Goal: Information Seeking & Learning: Find specific fact

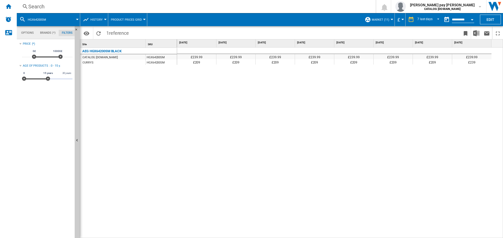
click at [86, 4] on div "Search" at bounding box center [194, 6] width 333 height 7
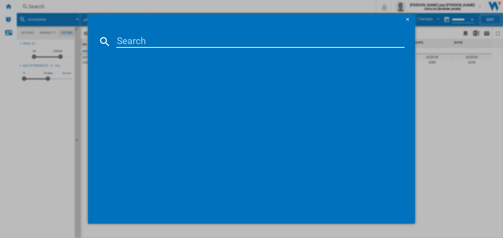
click at [147, 39] on input at bounding box center [260, 41] width 288 height 13
type input "BEX335011B"
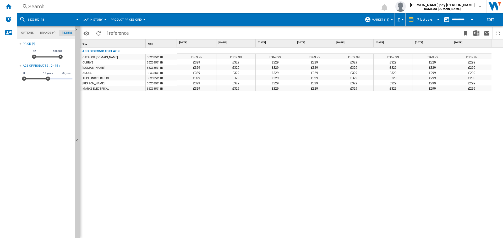
click at [431, 18] on div "7 last days" at bounding box center [424, 20] width 15 height 4
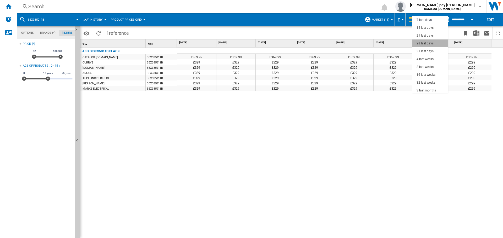
click at [433, 42] on md-option "28 last days" at bounding box center [430, 44] width 36 height 8
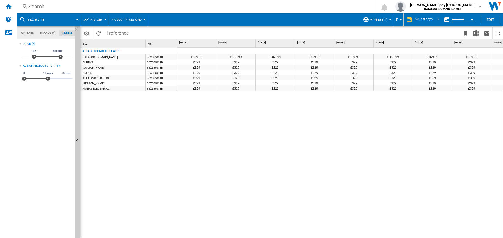
click at [362, 122] on div "£369.99 £369.99 £369.99 £369.99 £369.99 £369.99 £369.99 £369.99 £369.99 £369.99…" at bounding box center [340, 143] width 326 height 191
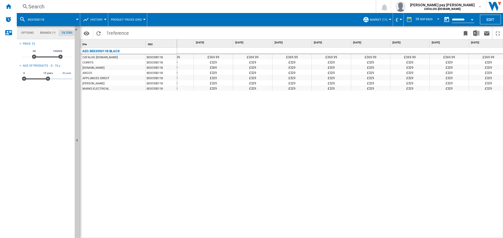
scroll to position [0, 663]
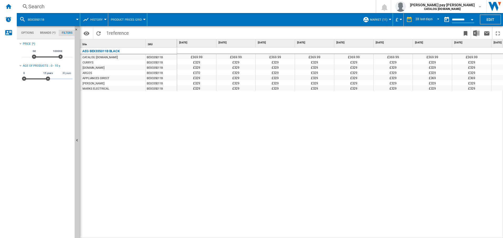
drag, startPoint x: 339, startPoint y: 172, endPoint x: 339, endPoint y: 169, distance: 3.7
click at [339, 172] on div "£369.99 £369.99 £369.99 £369.99 £369.99 £369.99 £369.99 £369.99 £369.99 £369.99…" at bounding box center [340, 143] width 326 height 191
click at [429, 21] on div "28 last days" at bounding box center [423, 20] width 17 height 4
click at [427, 44] on div "8 last weeks" at bounding box center [423, 43] width 17 height 4
click at [279, 228] on div "£369.99 £369.99 £369.99 £369.99 £369.99 £369.99 £369.99 £369.99 £369.99 £299 £2…" at bounding box center [340, 143] width 326 height 191
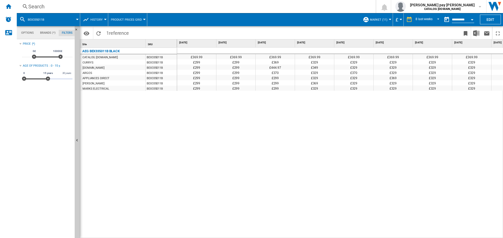
click at [293, 213] on div "£369.99 £369.99 £369.99 £369.99 £369.99 £369.99 £369.99 £369.99 £369.99 £299 £2…" at bounding box center [340, 143] width 326 height 191
drag, startPoint x: 393, startPoint y: 216, endPoint x: 378, endPoint y: 214, distance: 15.7
click at [393, 216] on div "£369.99 £369.99 £369.99 £369.99 £369.99 £369.99 £369.99 £369.99 £369.99 £299 £2…" at bounding box center [340, 143] width 326 height 191
click at [98, 8] on div "Search" at bounding box center [194, 6] width 333 height 7
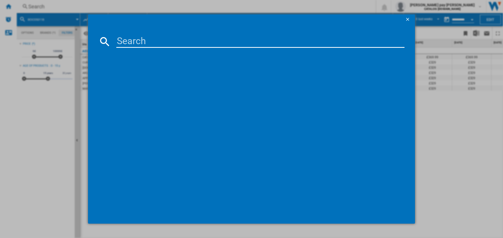
click at [127, 43] on input at bounding box center [260, 41] width 288 height 13
type input "BEX335011M"
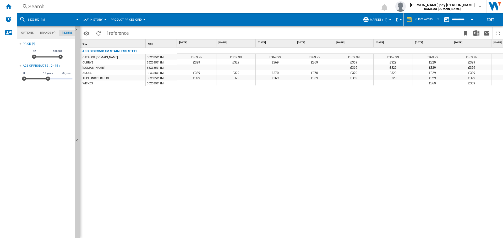
click at [185, 96] on div "£369.99 £369.99 £369.99 £369.99 £369.99 £369.99 £369.99 £369.99 £369.99 £329 £3…" at bounding box center [340, 143] width 326 height 191
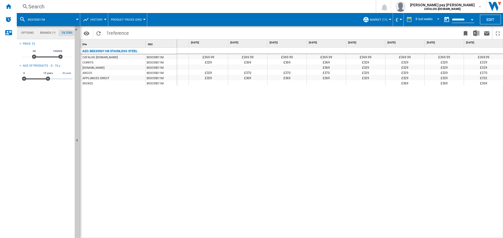
drag, startPoint x: 429, startPoint y: 13, endPoint x: 430, endPoint y: 17, distance: 3.7
click at [429, 13] on span at bounding box center [422, 14] width 37 height 2
click at [431, 20] on div "8 last weeks" at bounding box center [423, 20] width 17 height 4
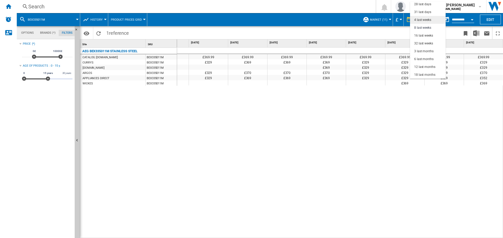
scroll to position [0, 0]
click at [431, 20] on md-option "14 last days" at bounding box center [428, 22] width 36 height 8
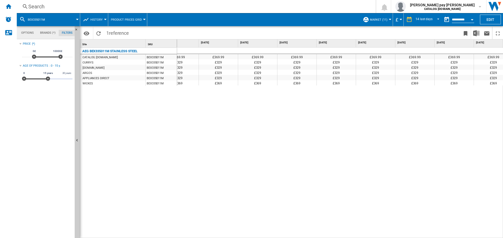
scroll to position [0, 263]
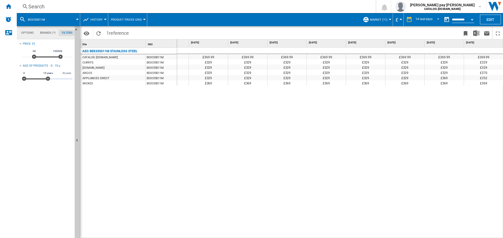
click at [164, 227] on div "AEG BEX335011M STAINLESS STEEL CATALOG [DOMAIN_NAME] BEX335011M CURRYS BEX33501…" at bounding box center [128, 142] width 97 height 188
click at [366, 152] on div "£369.99 £369.99 £369.99 £369.99 £369.99 £369.99 £369.99 £369.99 £369.99 £369.99…" at bounding box center [340, 143] width 326 height 191
click at [77, 6] on div "Search" at bounding box center [194, 6] width 333 height 7
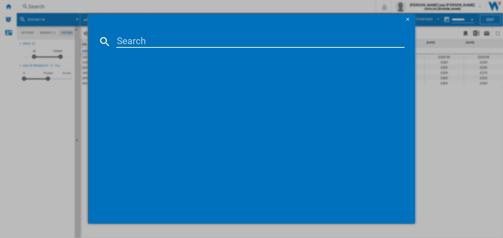
click at [127, 35] on input at bounding box center [260, 41] width 288 height 13
click at [129, 38] on input at bounding box center [260, 41] width 288 height 13
type input "DEB331010M"
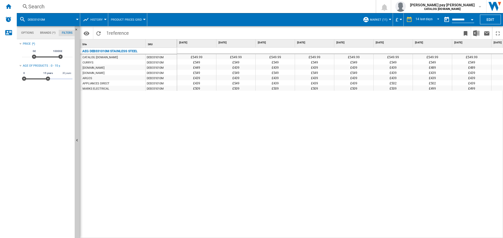
click at [288, 137] on div "£549.99 £549.99 £549.99 £549.99 £549.99 £549.99 £549.99 £549.99 £549.99 £549.99…" at bounding box center [340, 143] width 326 height 191
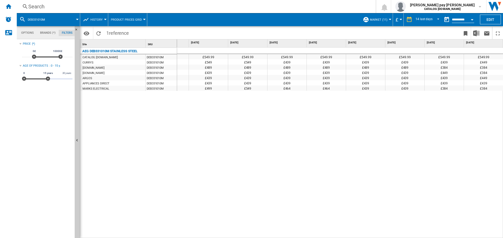
click at [243, 171] on div "£549.99 £549.99 £549.99 £549.99 £549.99 £549.99 £549.99 £549.99 £549.99 £549.99…" at bounding box center [340, 143] width 326 height 191
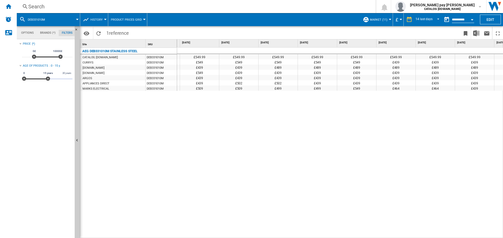
scroll to position [0, 0]
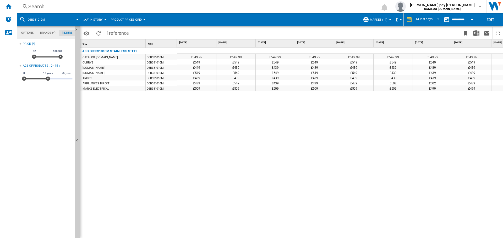
click at [470, 20] on button "Open calendar" at bounding box center [471, 18] width 9 height 9
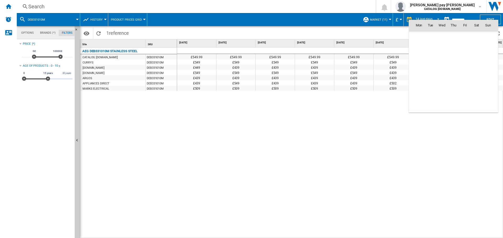
scroll to position [2497, 0]
click at [421, 17] on div at bounding box center [251, 119] width 503 height 238
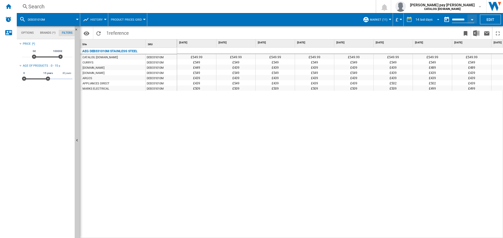
click at [428, 18] on div "14 last days" at bounding box center [423, 20] width 17 height 4
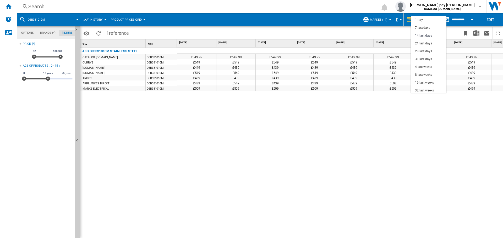
scroll to position [16, 0]
click at [429, 44] on div "31 last days" at bounding box center [423, 43] width 17 height 4
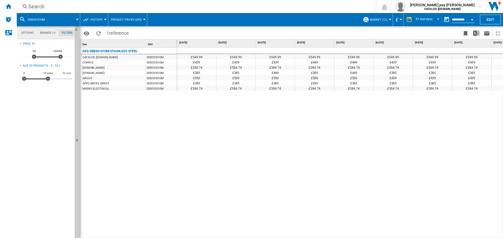
click at [319, 119] on div "£549.99 £549.99 £549.99 £549.99 £549.99 £549.99 £549.99 £549.99 £549.99 £549.99…" at bounding box center [340, 143] width 326 height 191
click at [431, 19] on md-select-value "31 last days" at bounding box center [428, 20] width 26 height 8
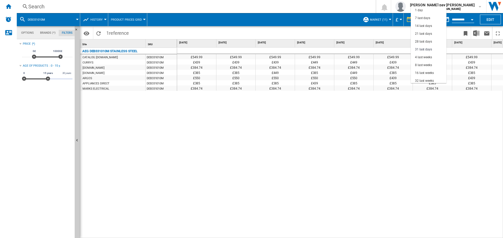
scroll to position [30, 0]
click at [429, 50] on div "32 last weeks" at bounding box center [424, 51] width 19 height 4
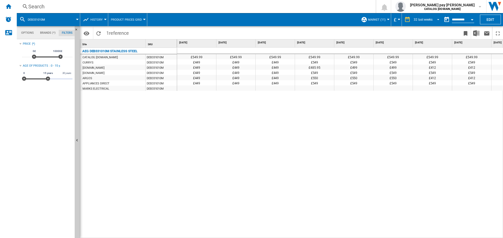
click at [431, 19] on div "32 last weeks" at bounding box center [422, 20] width 19 height 4
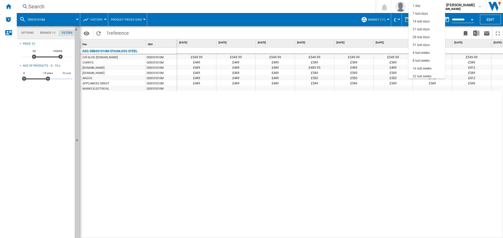
scroll to position [33, 0]
click at [429, 27] on div "8 last weeks" at bounding box center [420, 28] width 17 height 4
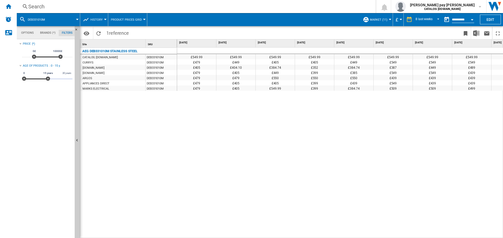
click at [80, 7] on div "Search" at bounding box center [194, 6] width 333 height 7
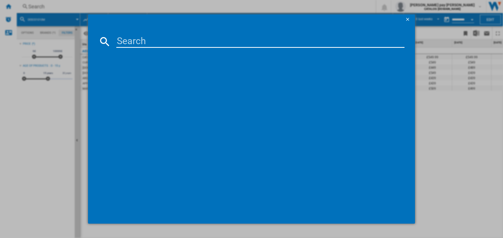
click at [137, 44] on input at bounding box center [260, 41] width 288 height 13
type input "DUB331110M"
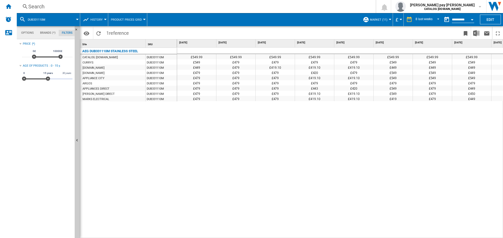
click at [279, 154] on div "£549.99 £549.99 £549.99 £549.99 £549.99 £549.99 £549.99 £549.99 £549.99 £549 £4…" at bounding box center [340, 143] width 326 height 191
click at [422, 225] on div "£549.99 £549.99 £549.99 £549.99 £549.99 £549.99 £549.99 £549.99 £549.99 £549 £4…" at bounding box center [340, 143] width 326 height 191
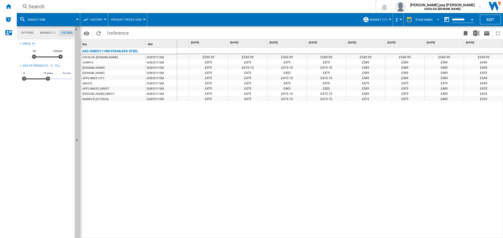
click at [424, 22] on md-select-value "8 last weeks" at bounding box center [428, 20] width 26 height 8
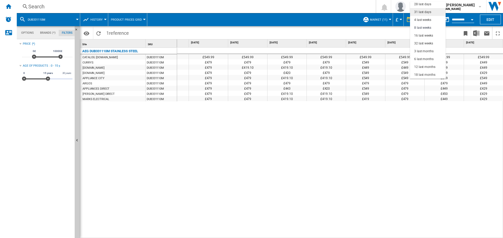
scroll to position [0, 0]
click at [430, 27] on div "21 last days" at bounding box center [422, 29] width 17 height 4
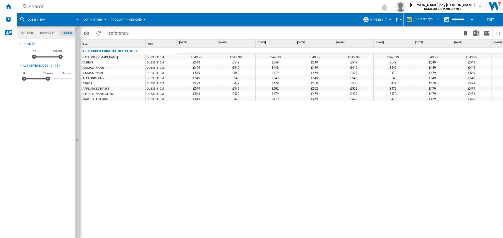
click at [441, 144] on div "£549.99 £549.99 £549.99 £549.99 £549.99 £549.99 £549.99 £549.99 £549.99 £549.99…" at bounding box center [340, 143] width 326 height 191
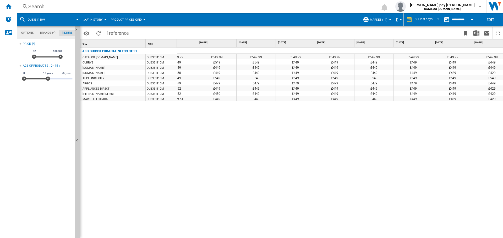
scroll to position [0, 538]
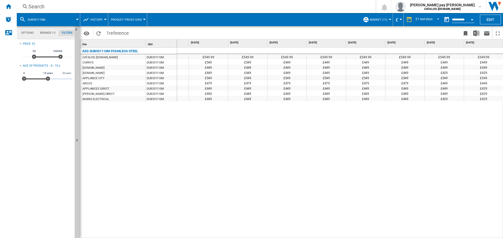
click at [92, 2] on div "Search Search 0 [PERSON_NAME] pay [PERSON_NAME] CATALOG [DOMAIN_NAME] CATALOG […" at bounding box center [260, 6] width 486 height 13
click at [109, 8] on div "Search" at bounding box center [194, 6] width 333 height 7
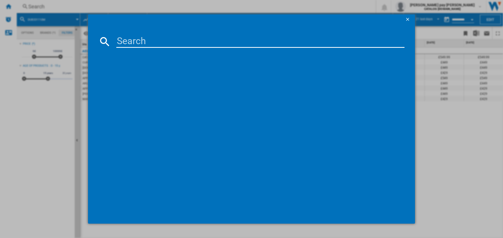
click at [173, 43] on input at bounding box center [260, 41] width 288 height 13
type input "HGX64200SM"
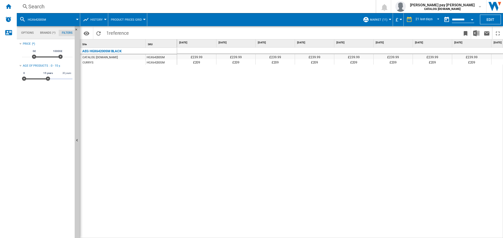
click at [307, 145] on div "£239.99 £239.99 £239.99 £239.99 £239.99 £239.99 £239.99 £239.99 £239.99 £239.99…" at bounding box center [340, 143] width 326 height 191
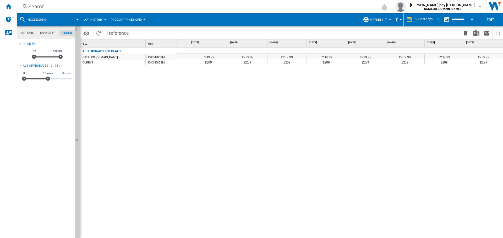
click at [62, 9] on div "Search" at bounding box center [194, 6] width 333 height 7
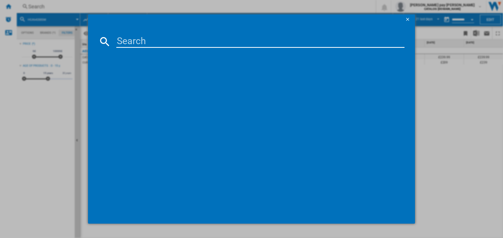
click at [127, 39] on input at bounding box center [260, 41] width 288 height 13
type input "IBX64200CB"
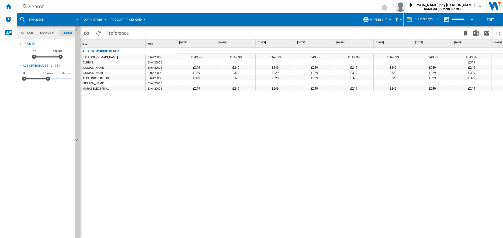
click at [441, 107] on div "£349.99 £349.99 £349.99 £349.99 £349.99 £349.99 £349.99 £349.99 £349.99 £349.99…" at bounding box center [340, 143] width 326 height 191
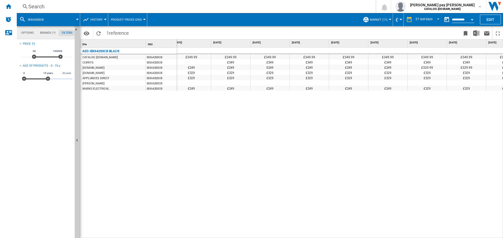
scroll to position [0, 538]
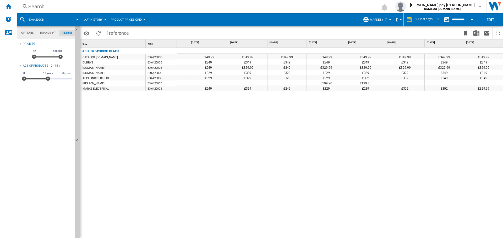
drag, startPoint x: 166, startPoint y: 157, endPoint x: 188, endPoint y: 223, distance: 69.0
click at [167, 157] on div "AEG IBX64200CB BLACK CATALOG [DOMAIN_NAME] IBX64200CB CURRYS IBX64200CB [DOMAIN…" at bounding box center [128, 142] width 97 height 188
click at [68, 4] on div "Search" at bounding box center [194, 6] width 333 height 7
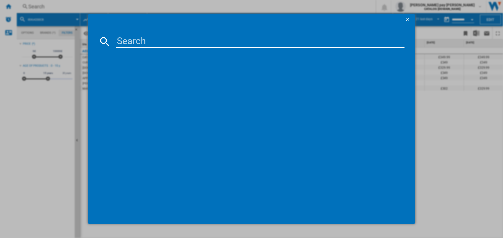
click at [140, 39] on input at bounding box center [260, 41] width 288 height 13
type input "ILB64334CB"
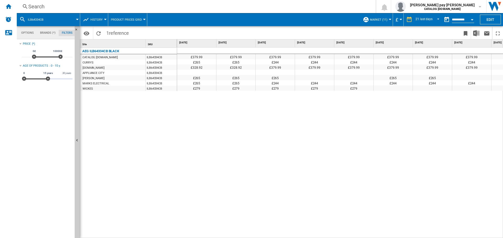
click at [309, 141] on div "£379.99 £379.99 £379.99 £379.99 £379.99 £379.99 £379.99 £379.99 £379.99 £379.99…" at bounding box center [340, 143] width 326 height 191
click at [427, 20] on div "21 last days" at bounding box center [423, 20] width 17 height 4
click at [431, 59] on div "16 last weeks" at bounding box center [424, 59] width 19 height 4
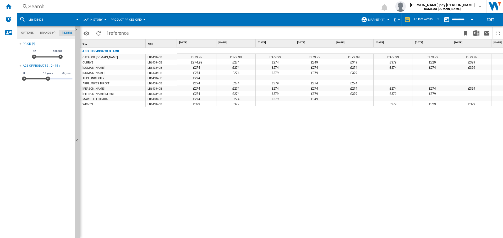
click at [273, 143] on div "£379.99 £379.99 £379.99 £379.99 £379.99 £379.99 £379.99 £379.99 £379.99 £379.99…" at bounding box center [340, 143] width 326 height 191
drag, startPoint x: 289, startPoint y: 236, endPoint x: 332, endPoint y: 234, distance: 42.7
click at [332, 234] on div "£379.99 £379.99 £379.99 £379.99 £379.99 £379.99 £379.99 £379.99 £379.99 £379.99…" at bounding box center [340, 143] width 326 height 191
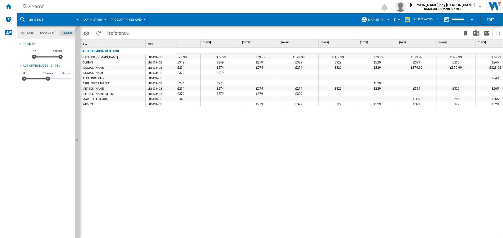
scroll to position [0, 198]
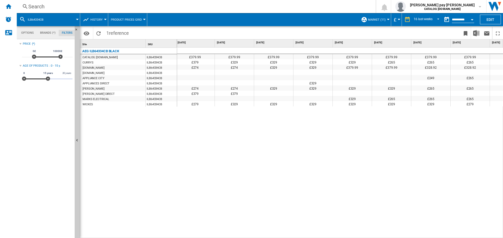
click at [67, 4] on div "Search" at bounding box center [194, 6] width 333 height 7
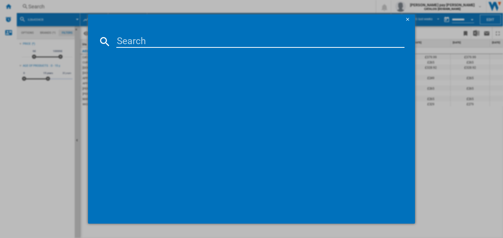
click at [131, 42] on input at bounding box center [260, 41] width 288 height 13
type input "OS6AB50AK"
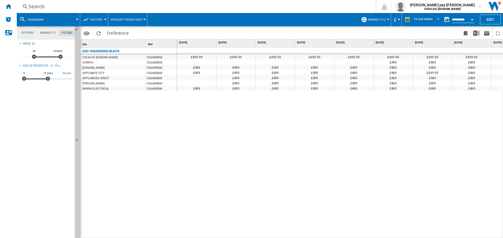
click at [358, 122] on div "£499.99 £499.99 £499.99 £499.99 £499.99 £499.99 £499.99 £499.99 £499.99 £499.99…" at bounding box center [340, 143] width 326 height 191
drag, startPoint x: 310, startPoint y: 235, endPoint x: 349, endPoint y: 232, distance: 39.4
click at [349, 232] on div "£499.99 £499.99 £499.99 £499.99 £499.99 £499.99 £499.99 £499.99 £499.99 £499.99…" at bounding box center [340, 143] width 326 height 191
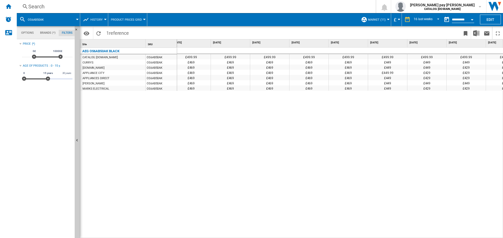
scroll to position [0, 342]
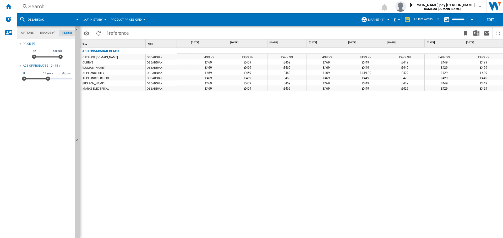
click at [81, 4] on div "Search" at bounding box center [194, 6] width 333 height 7
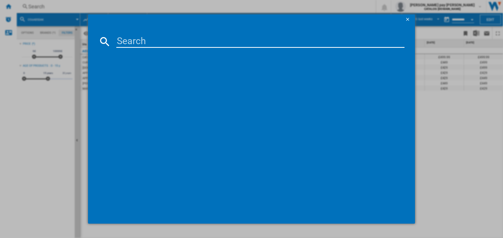
click at [123, 38] on input at bounding box center [260, 41] width 288 height 13
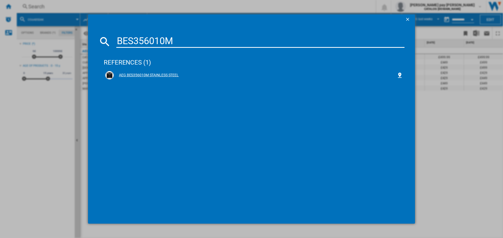
type input "BES356010M"
click at [160, 76] on div "AEG BES356010M STAINLESS STEEL" at bounding box center [255, 75] width 283 height 5
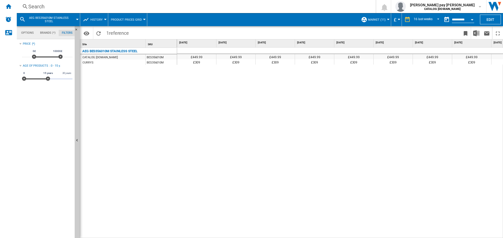
drag, startPoint x: 161, startPoint y: 80, endPoint x: 161, endPoint y: 83, distance: 2.9
click at [161, 81] on div "AEG BES356010M STAINLESS STEEL CATALOG [DOMAIN_NAME] BES356010M CURRYS BES35601…" at bounding box center [128, 142] width 97 height 188
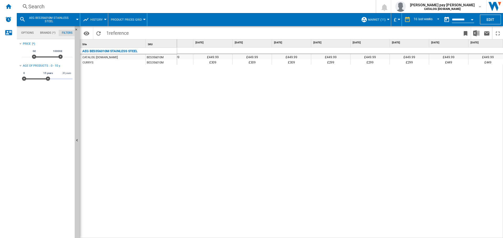
scroll to position [0, 308]
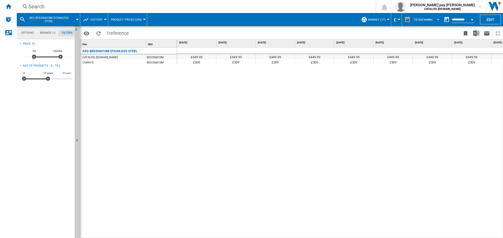
click at [428, 17] on md-select-value "16 last weeks" at bounding box center [427, 20] width 28 height 8
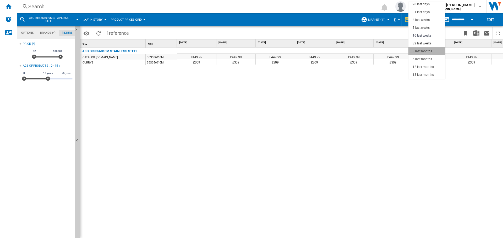
click at [426, 51] on div "3 last months" at bounding box center [421, 51] width 19 height 4
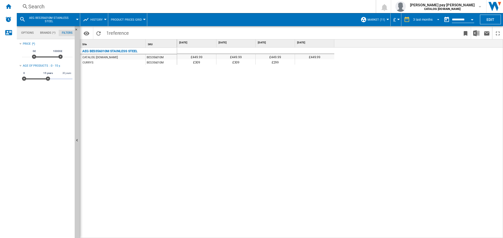
click at [429, 20] on div "3 last months" at bounding box center [422, 20] width 19 height 4
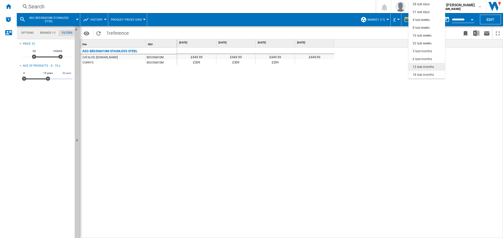
click at [423, 68] on div "12 last months" at bounding box center [422, 67] width 21 height 4
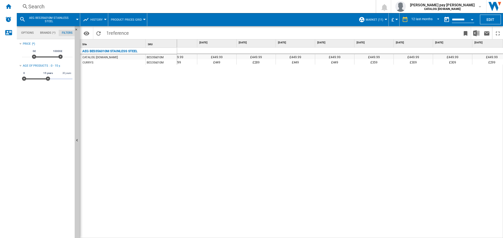
scroll to position [0, 185]
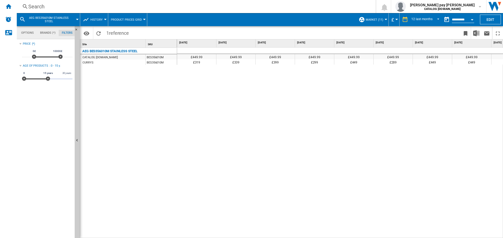
click at [89, 7] on div "Search" at bounding box center [194, 6] width 333 height 7
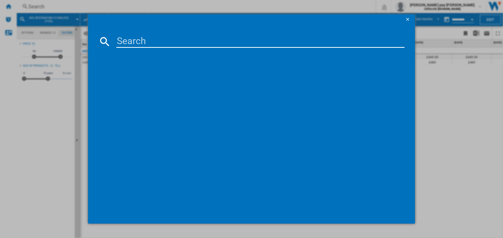
click at [126, 41] on input at bounding box center [260, 41] width 288 height 13
type input "BSX23101XM"
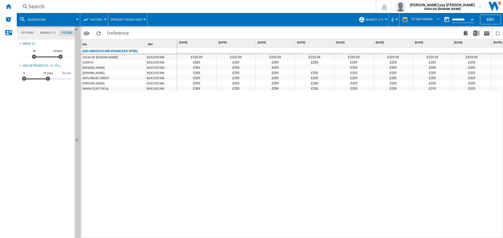
drag, startPoint x: 288, startPoint y: 189, endPoint x: 291, endPoint y: 191, distance: 4.3
click at [288, 189] on div "£329.99 £329.99 £329.99 £329.99 £329.99 £329.99 £329.99 £329.99 £329.99 £329.99…" at bounding box center [340, 143] width 326 height 191
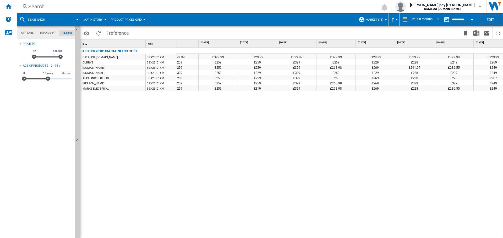
scroll to position [0, 185]
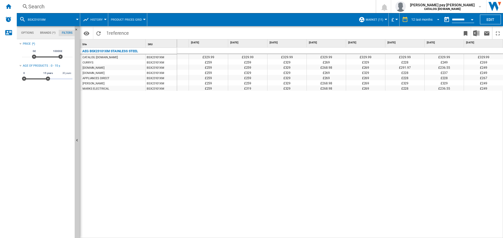
click at [431, 20] on div "12 last months" at bounding box center [421, 20] width 21 height 4
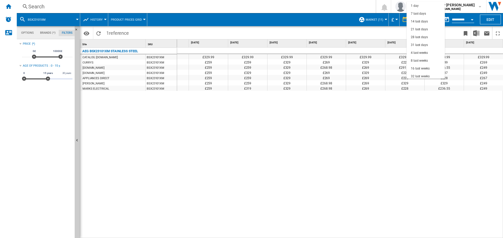
scroll to position [33, 0]
click at [424, 13] on div "31 last days" at bounding box center [418, 12] width 17 height 4
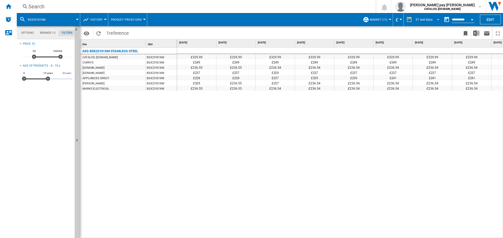
click at [430, 18] on div "31 last days" at bounding box center [423, 20] width 17 height 4
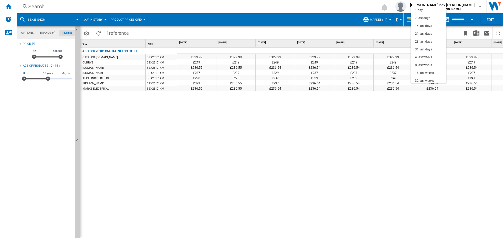
scroll to position [30, 0]
click at [431, 42] on div "16 last weeks" at bounding box center [424, 43] width 19 height 4
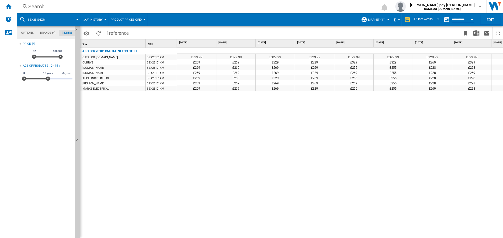
click at [93, 5] on div "Search" at bounding box center [194, 6] width 333 height 7
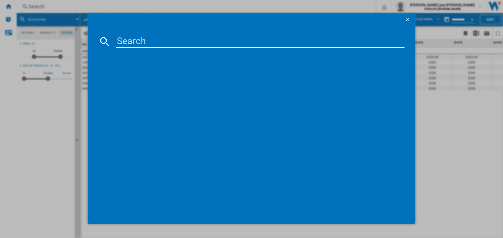
click at [129, 37] on input at bounding box center [260, 41] width 288 height 13
type input "IKB64401FB"
click at [134, 77] on div "AEG IKB64401FB BLACK" at bounding box center [255, 75] width 283 height 5
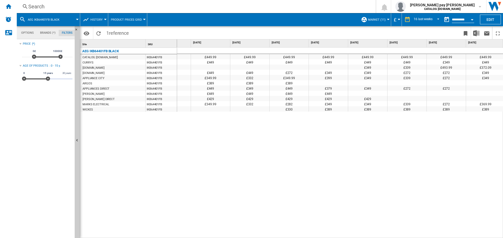
scroll to position [0, 129]
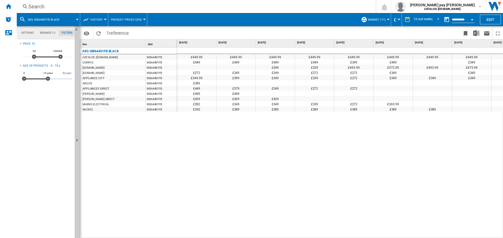
click at [284, 225] on div "£449.99 £449.99 £449.99 £449.99 £449.99 £449.99 £449.99 £449.99 £449.99 £449.99…" at bounding box center [340, 143] width 326 height 191
